Goal: Find specific page/section: Find specific page/section

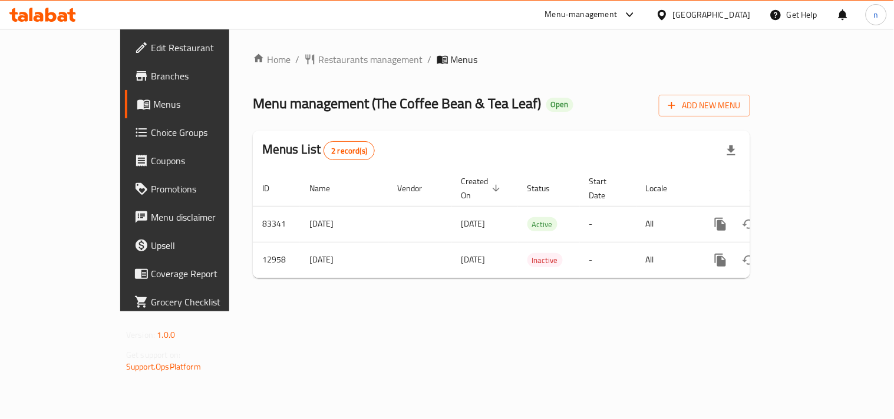
click at [668, 13] on icon at bounding box center [662, 15] width 12 height 12
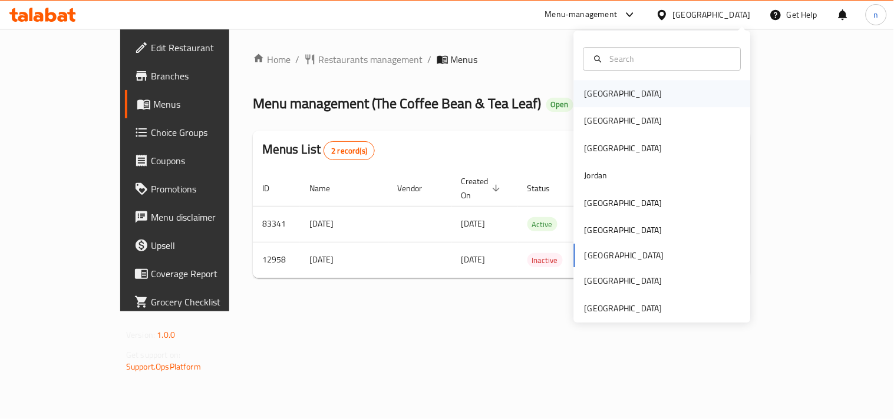
click at [586, 102] on div "[GEOGRAPHIC_DATA]" at bounding box center [623, 93] width 97 height 27
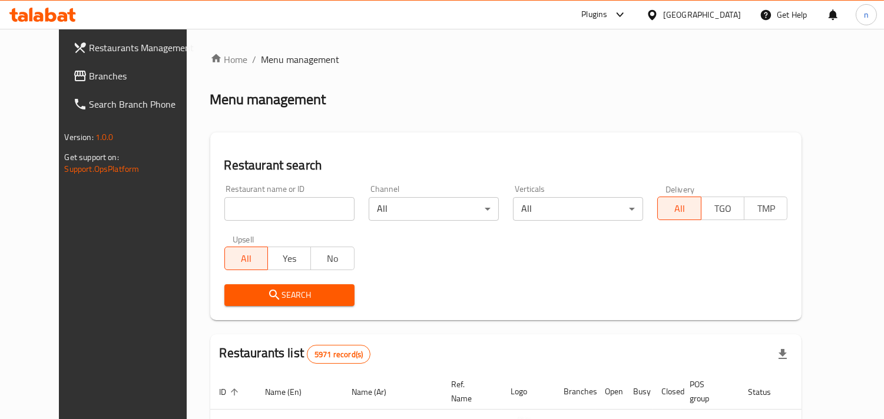
click at [90, 75] on span "Branches" at bounding box center [144, 76] width 108 height 14
